Goal: Participate in discussion: Engage in conversation with other users on a specific topic

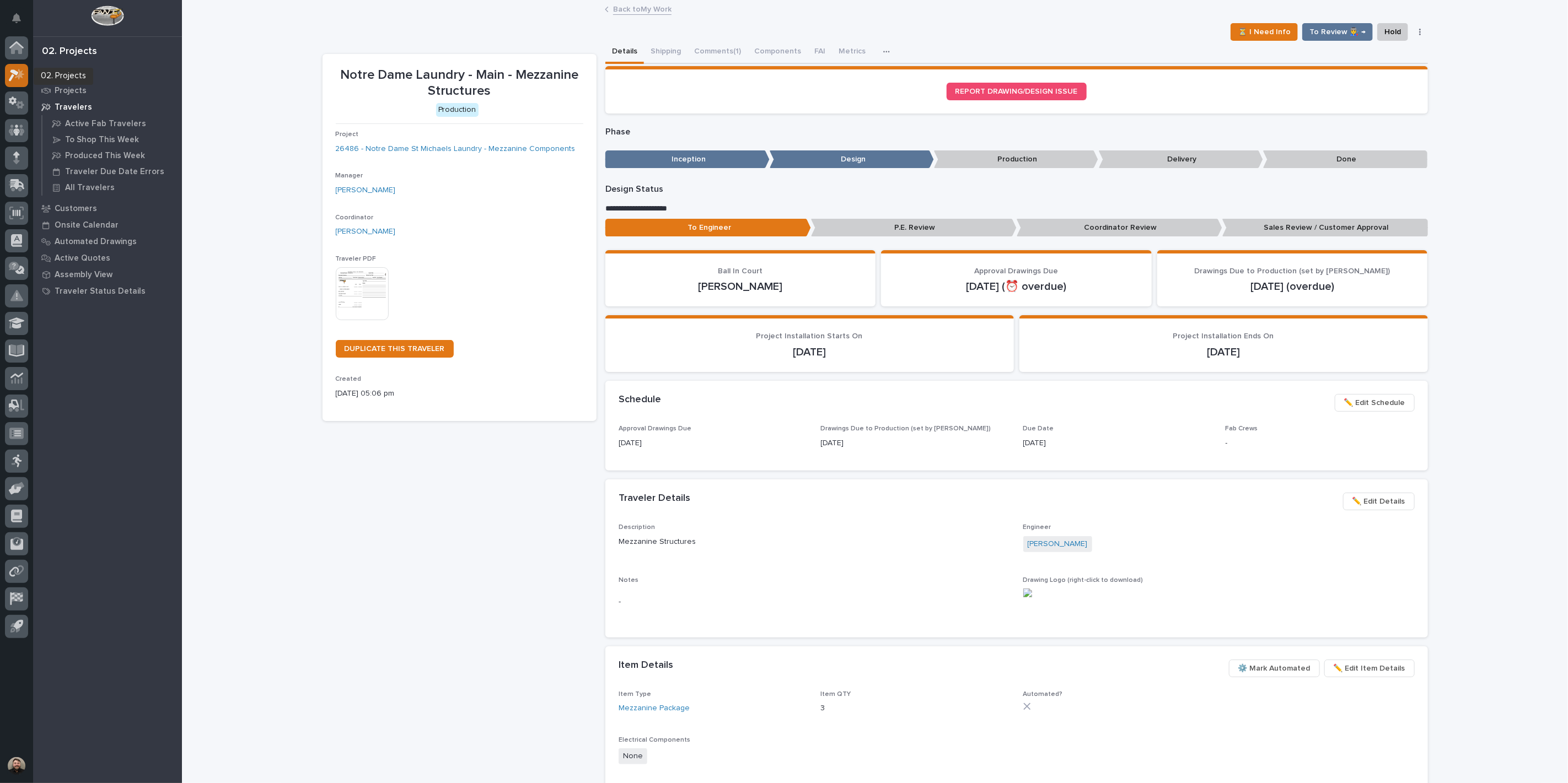
click at [17, 78] on icon at bounding box center [16, 75] width 16 height 13
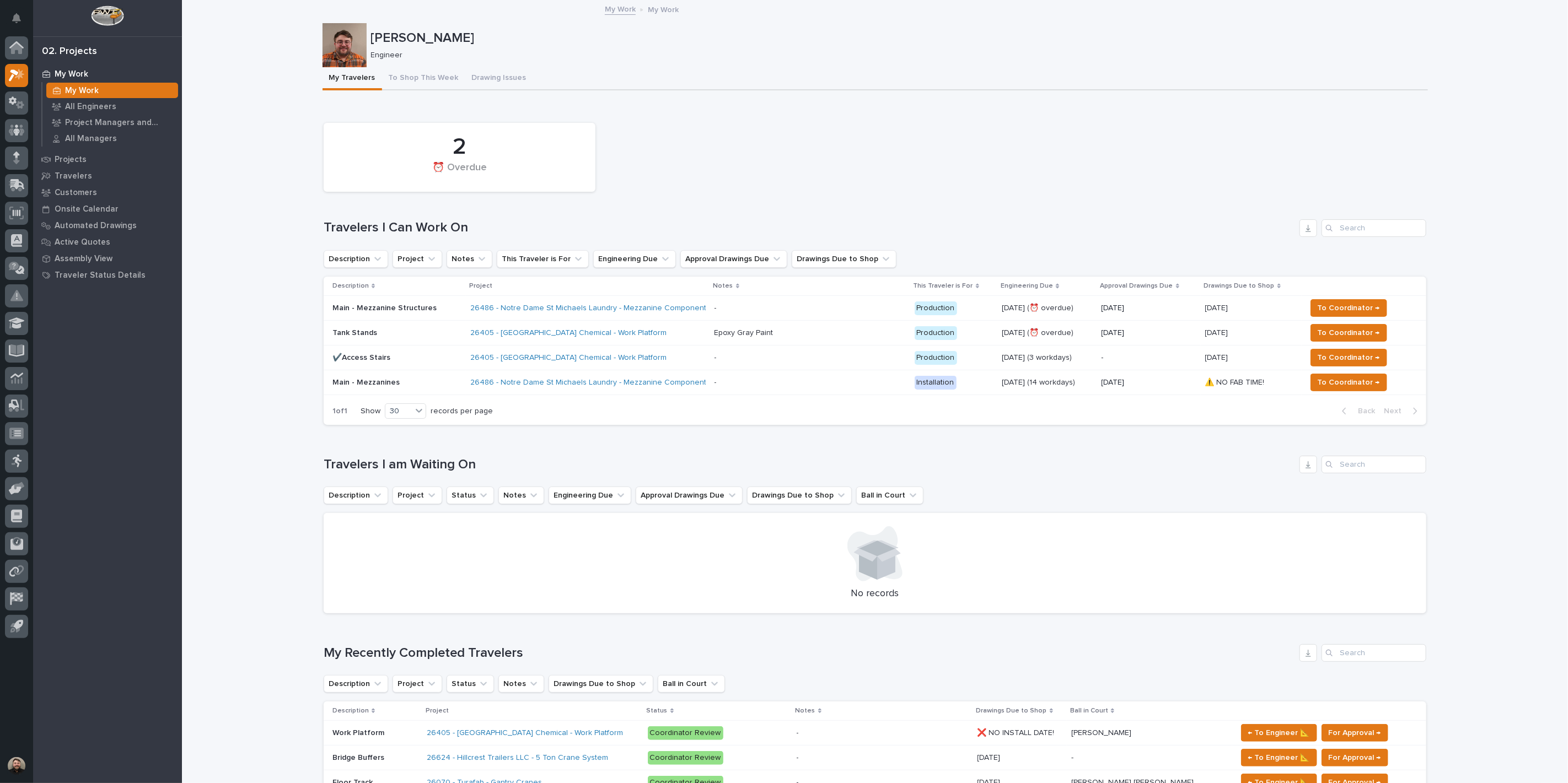
click at [393, 302] on div "Main - Mezzanine Structures" at bounding box center [397, 307] width 129 height 12
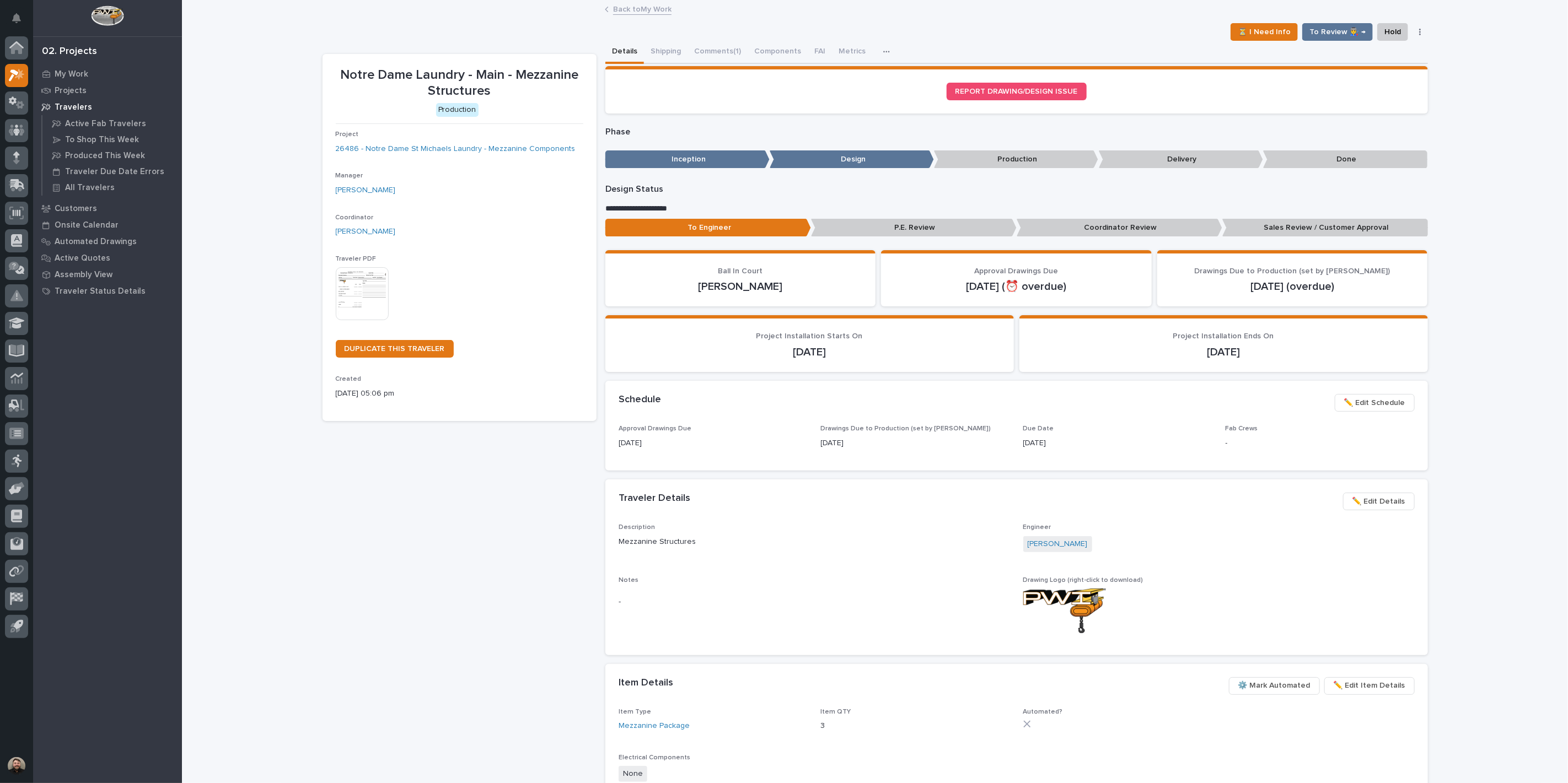
click at [348, 277] on img at bounding box center [362, 293] width 53 height 53
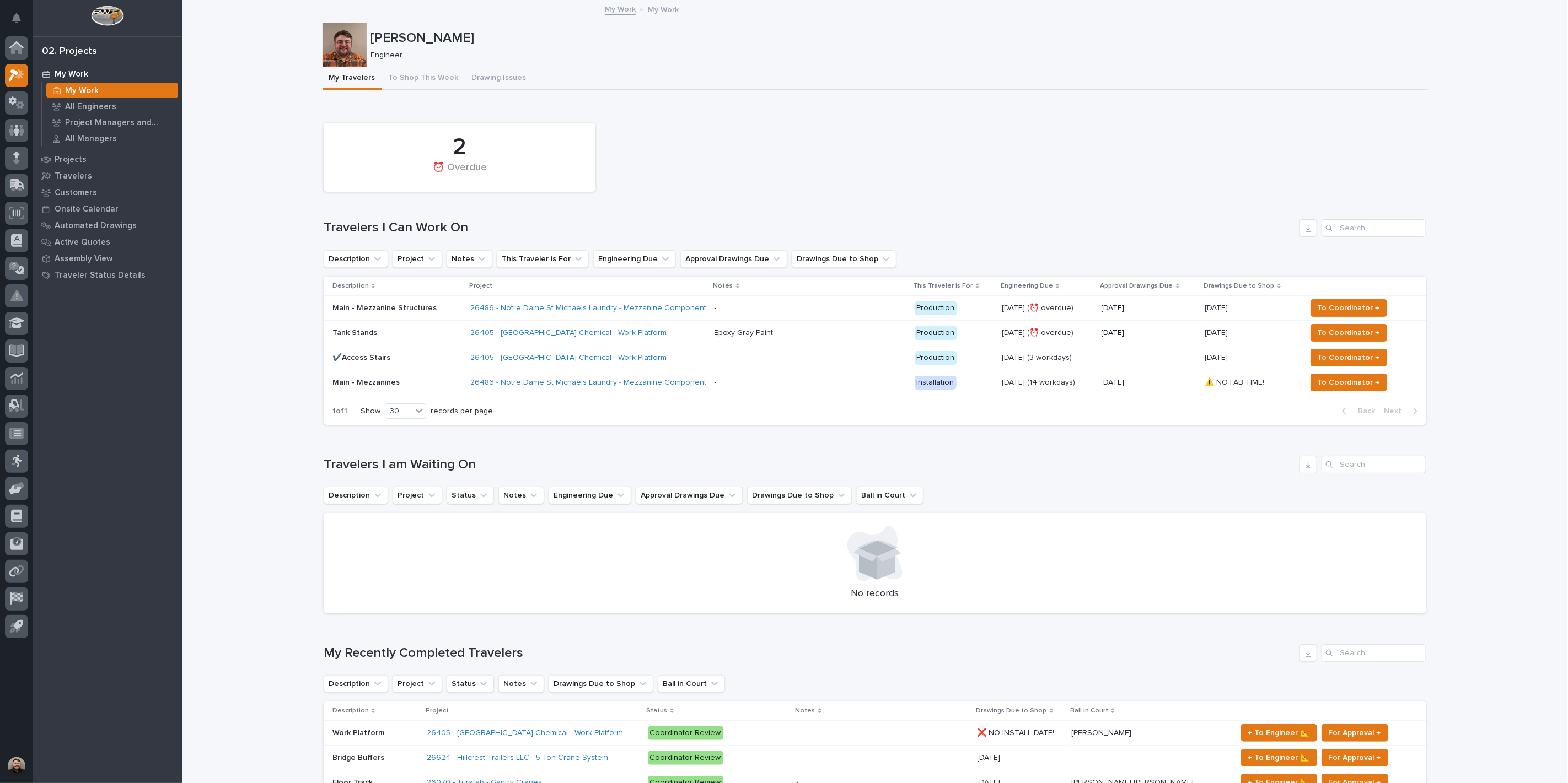
click at [371, 308] on p "Main - Mezzanine Structures" at bounding box center [397, 308] width 129 height 10
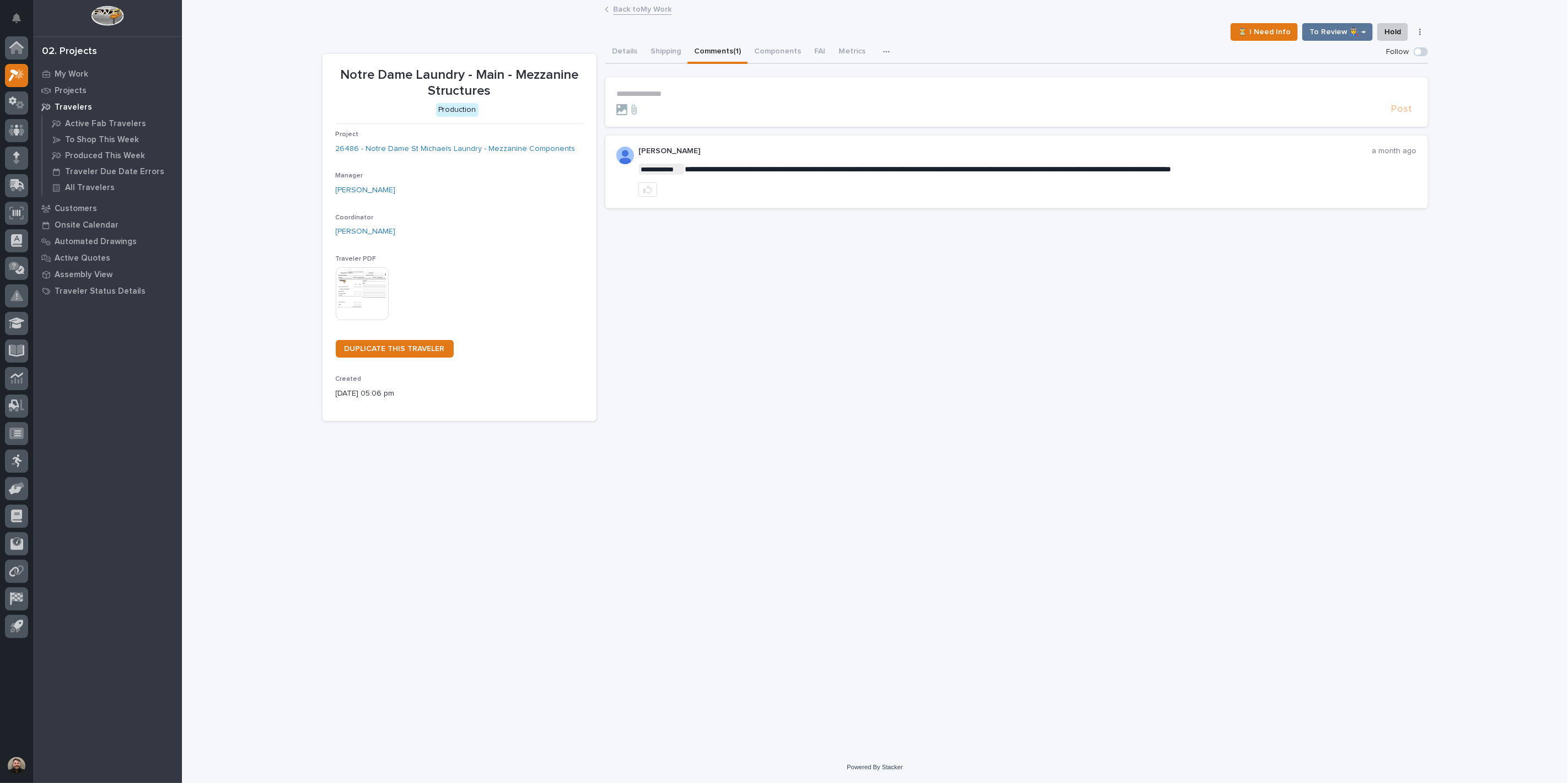
click at [714, 50] on button "Comments (1)" at bounding box center [718, 53] width 60 height 23
click at [75, 72] on p "My Work" at bounding box center [71, 75] width 34 height 10
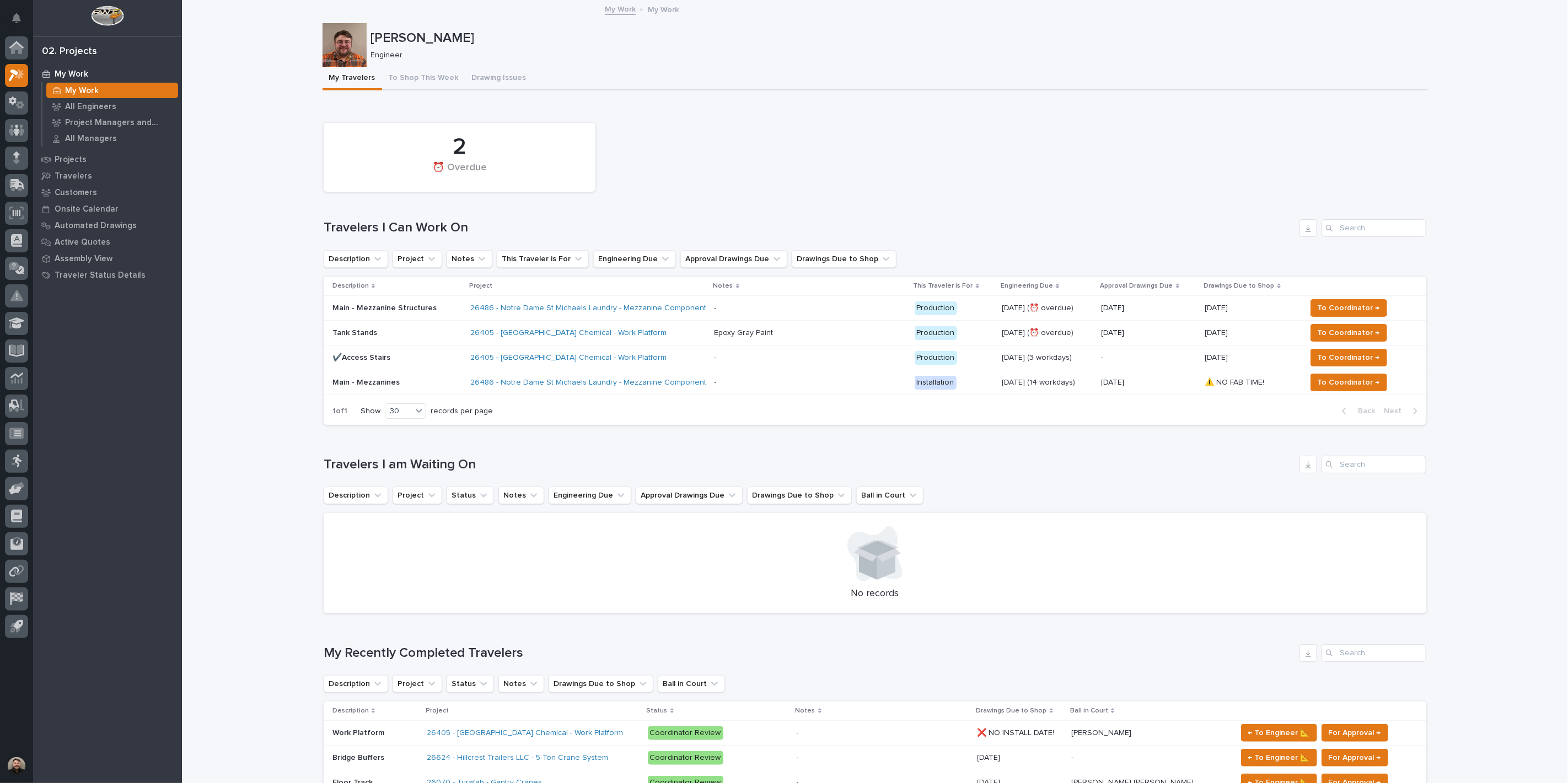
click at [423, 308] on p "Main - Mezzanine Structures" at bounding box center [397, 308] width 129 height 10
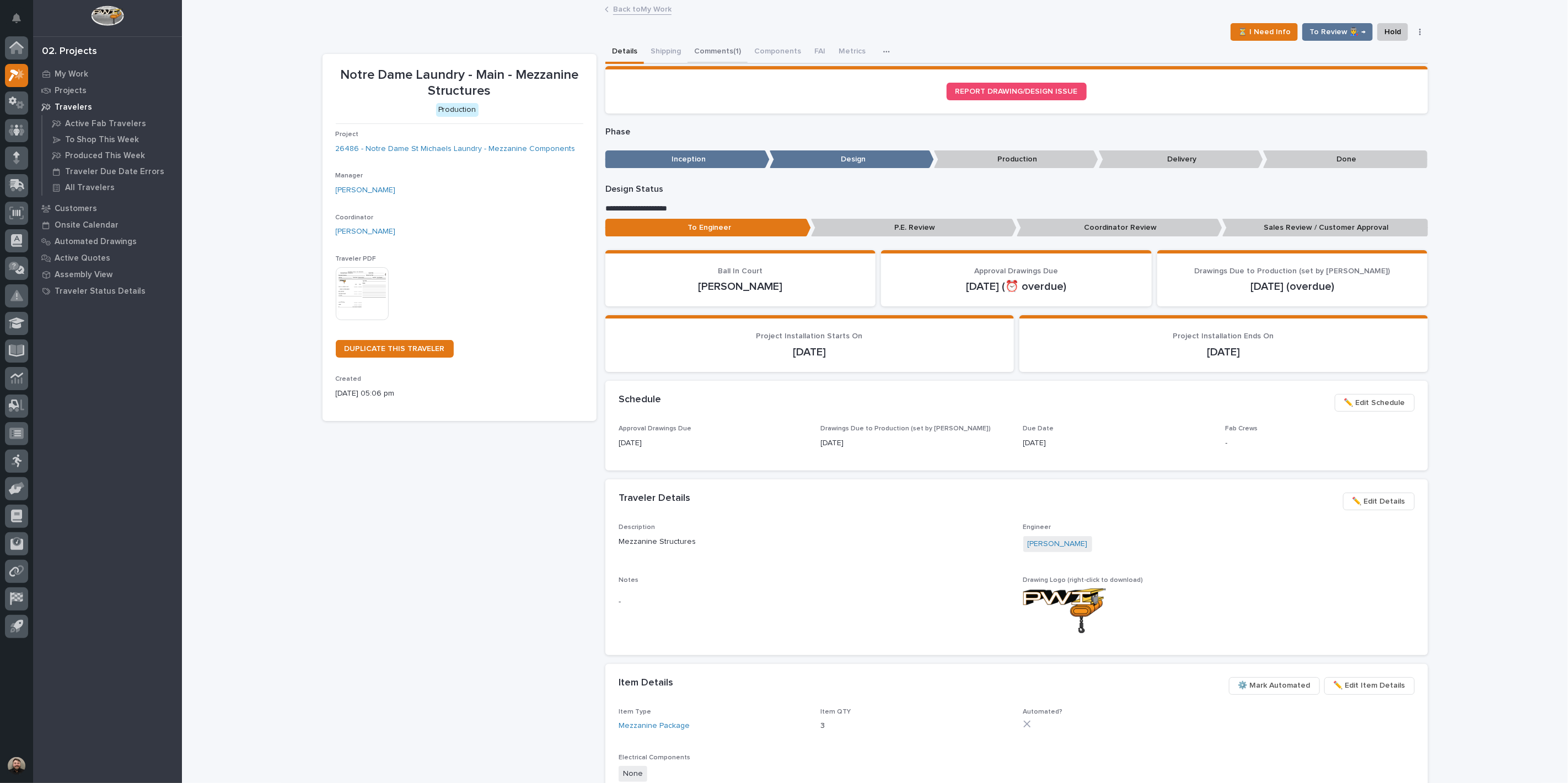
click at [706, 55] on button "Comments (1)" at bounding box center [718, 53] width 60 height 23
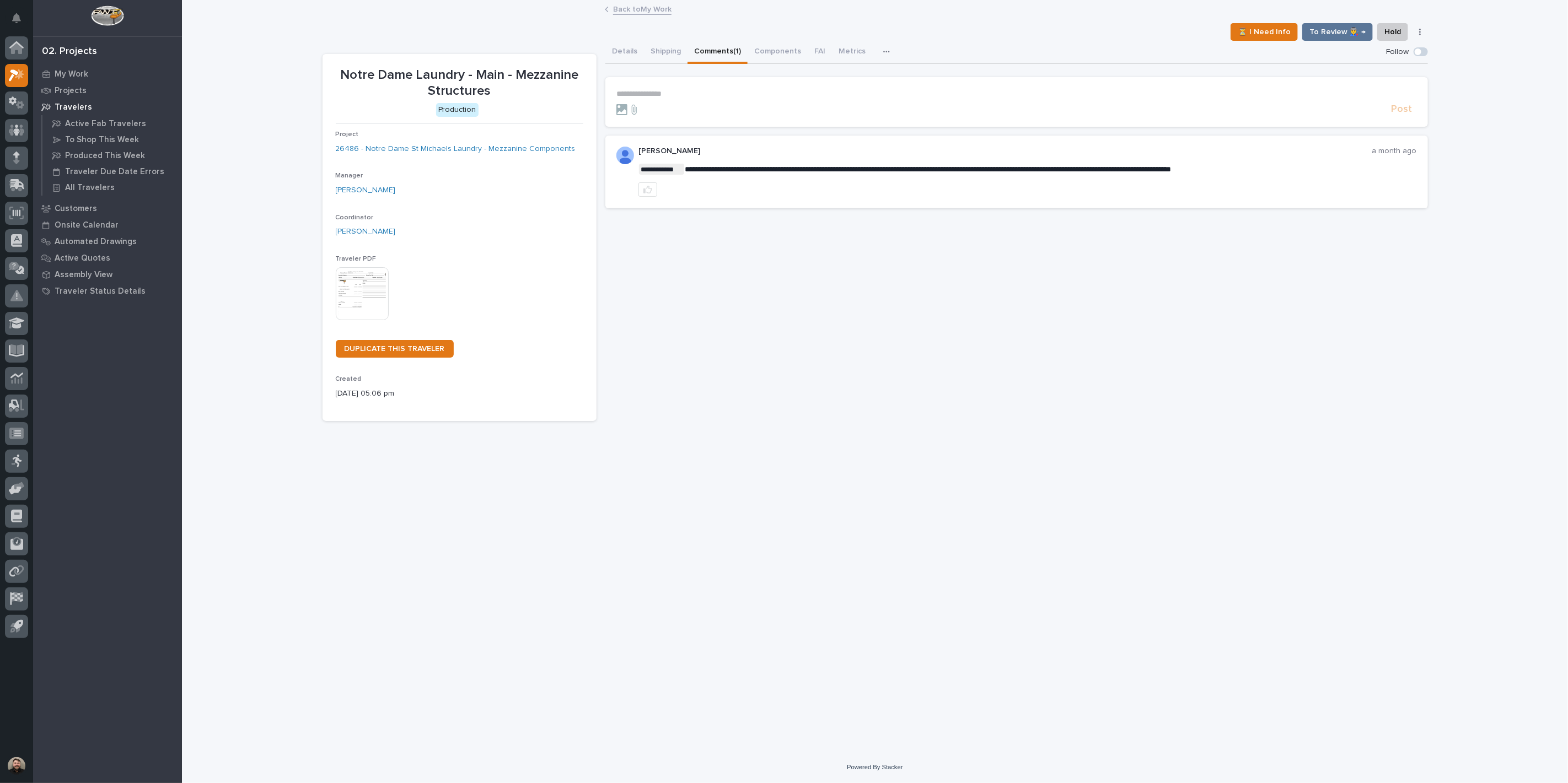
click at [698, 96] on p "**********" at bounding box center [1017, 94] width 800 height 10
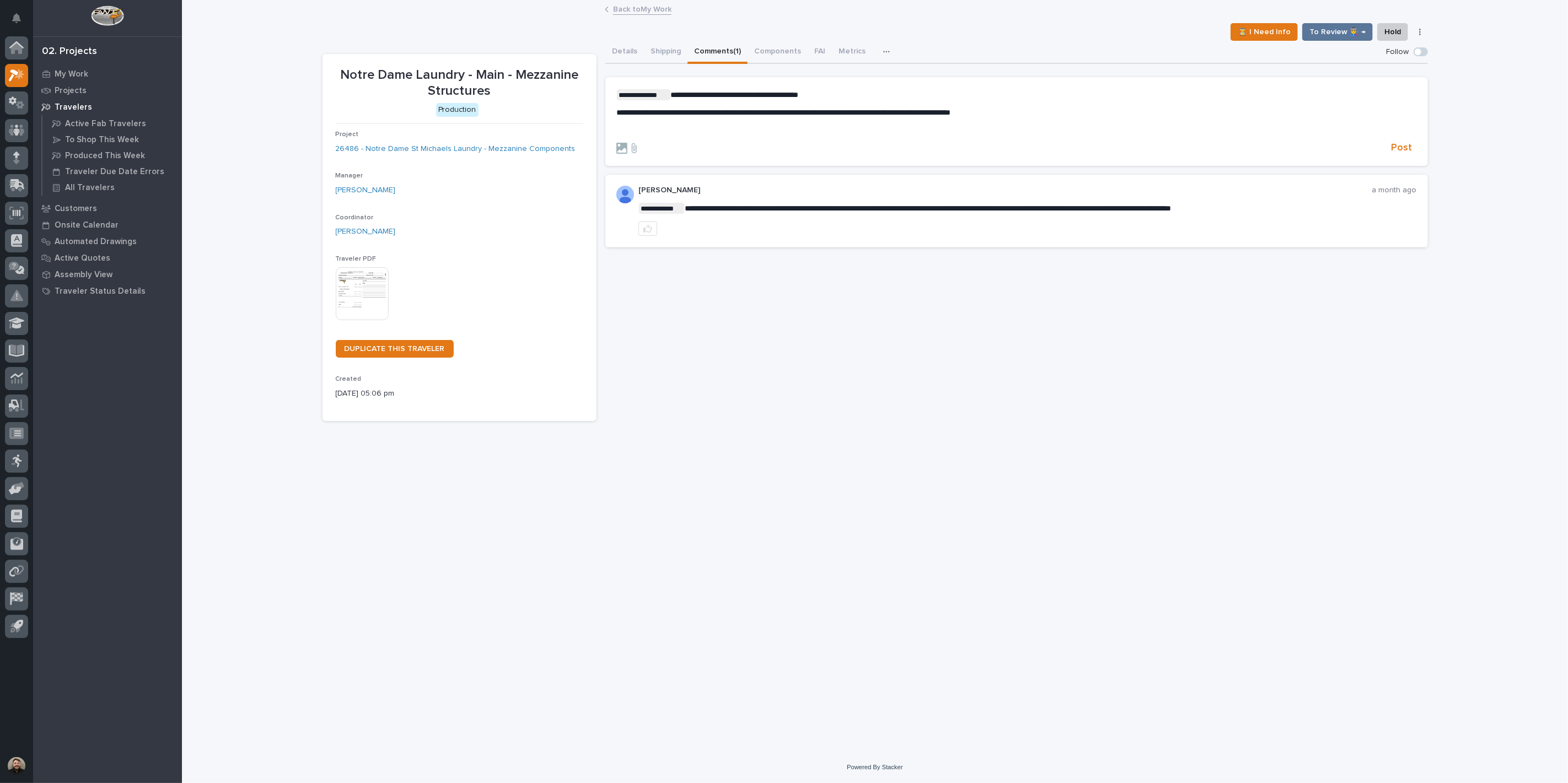
click at [893, 91] on p "**********" at bounding box center [1017, 95] width 800 height 11
click at [734, 131] on p "﻿" at bounding box center [1017, 130] width 800 height 10
click at [1451, 226] on div "**********" at bounding box center [875, 377] width 1386 height 751
click at [652, 127] on p "﻿" at bounding box center [1017, 130] width 800 height 10
click at [1018, 58] on div "Details Shipping Comments (1) Components FAI Metrics Schedule" at bounding box center [1017, 53] width 822 height 23
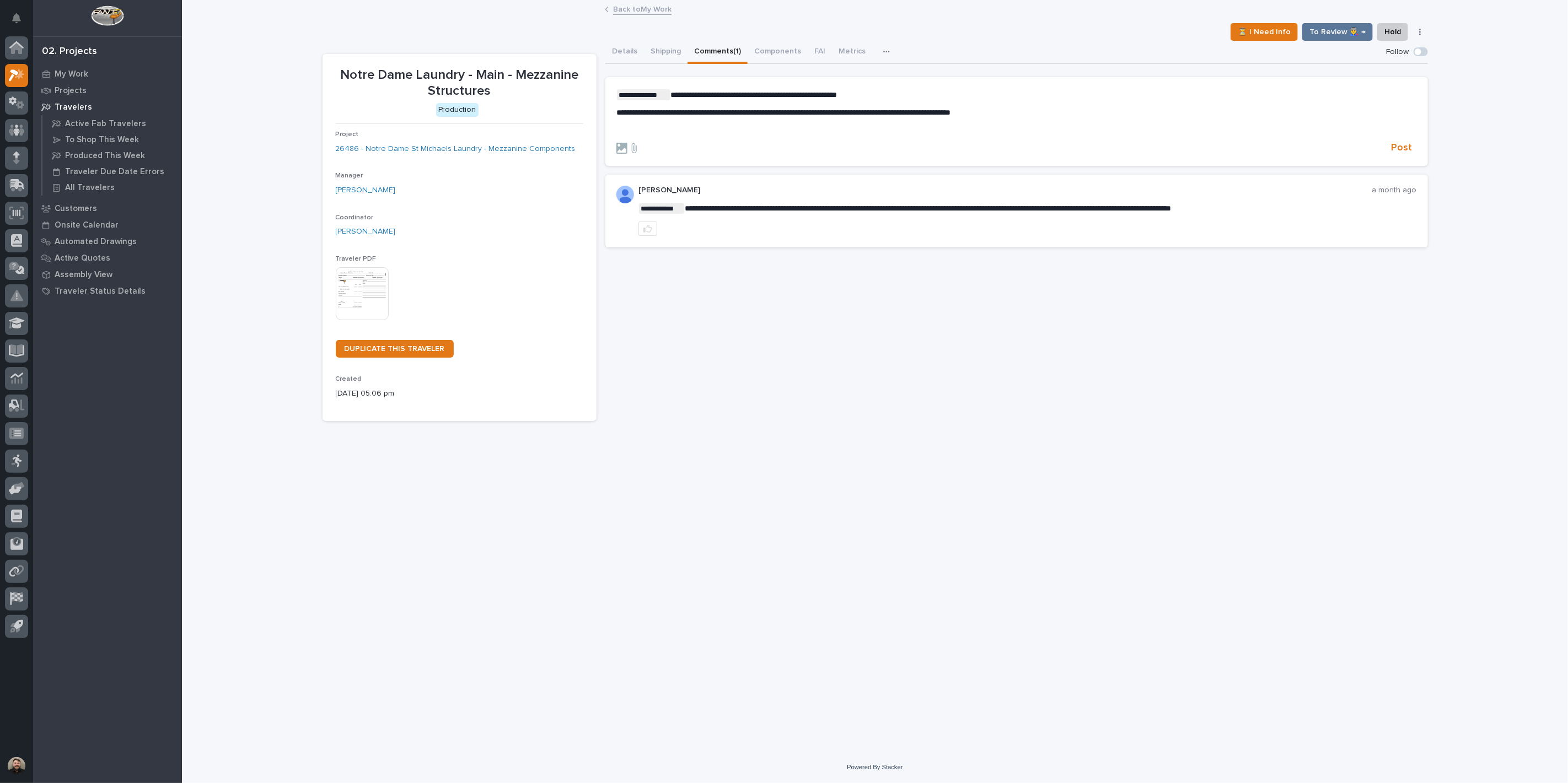
click at [655, 128] on p "﻿" at bounding box center [1017, 130] width 800 height 10
click at [1396, 151] on span "Post" at bounding box center [1402, 148] width 21 height 13
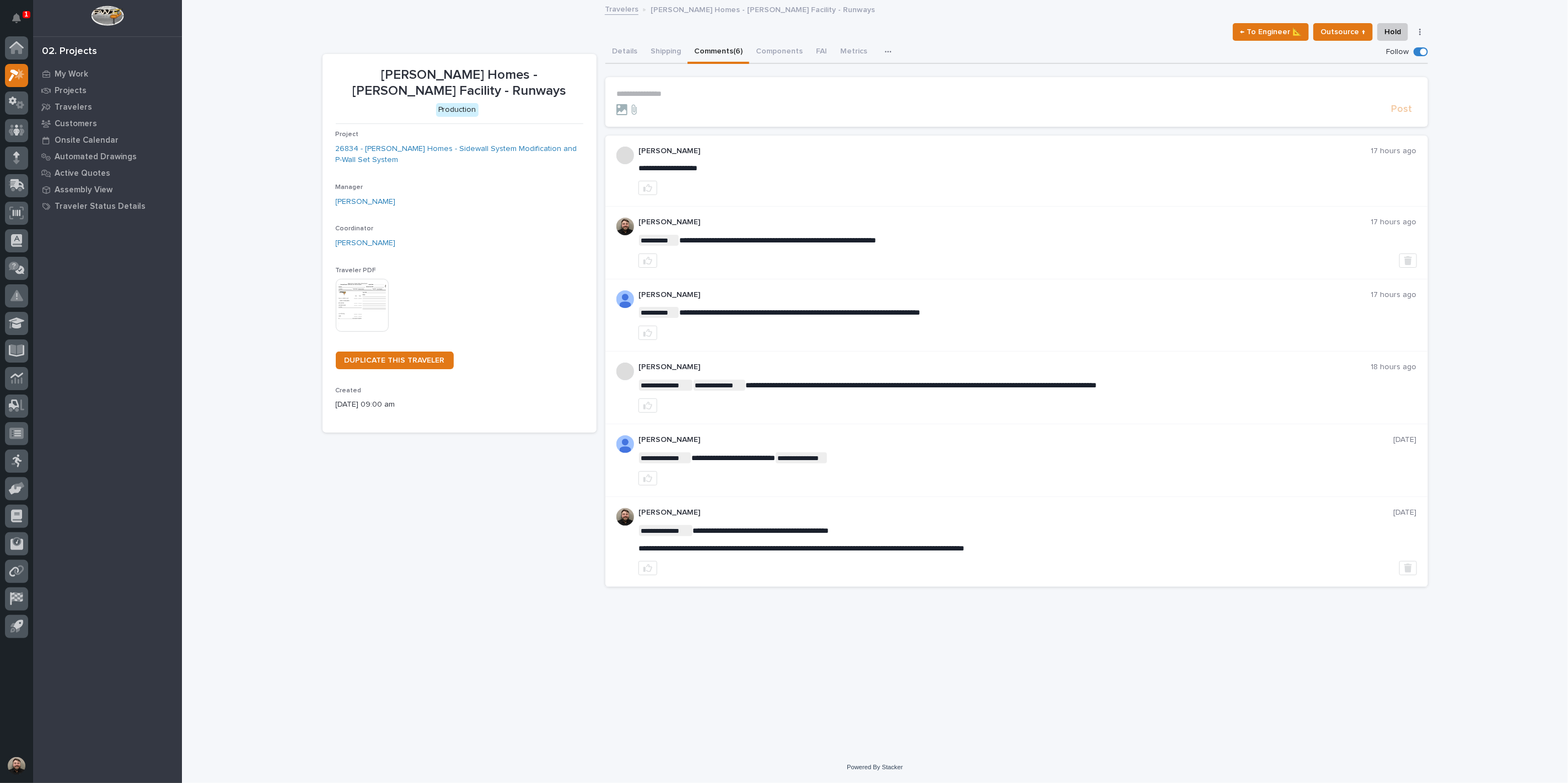
click at [24, 12] on p "1" at bounding box center [26, 14] width 4 height 8
click at [326, 30] on div "← To Engineer 📐 Outsource ↑ Hold Cancel Change Traveler Type Regenerate PDF Gen…" at bounding box center [875, 32] width 1106 height 18
